Goal: Information Seeking & Learning: Learn about a topic

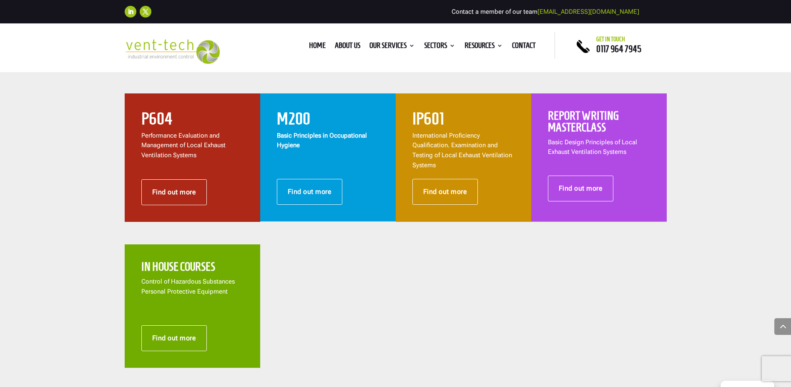
scroll to position [333, 0]
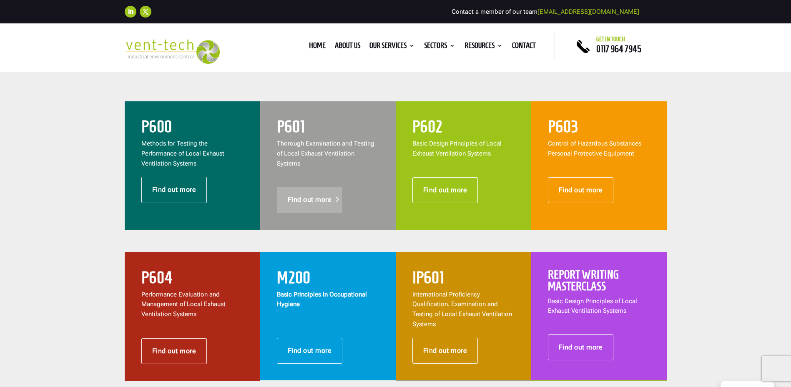
click at [305, 189] on link "Find out more" at bounding box center [310, 200] width 66 height 26
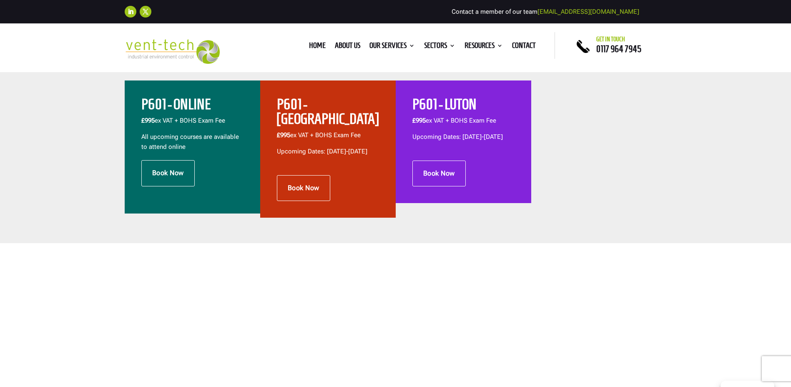
scroll to position [250, 0]
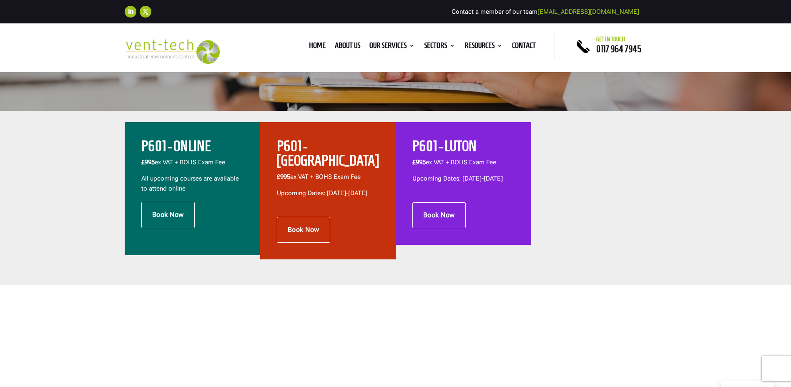
click at [189, 143] on h2 "P601 - ONLINE" at bounding box center [192, 148] width 102 height 19
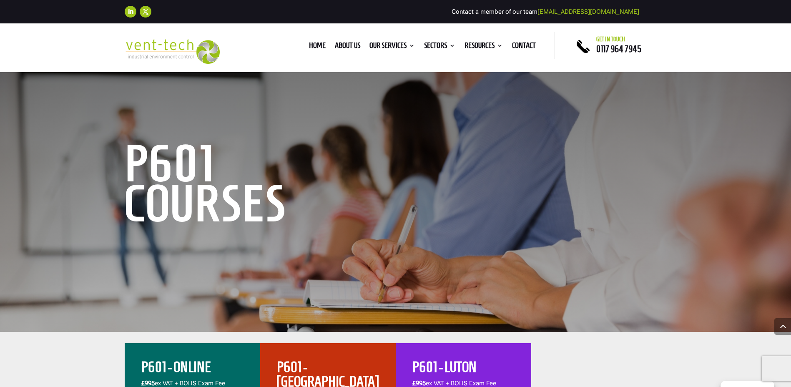
scroll to position [0, 0]
